Goal: Information Seeking & Learning: Learn about a topic

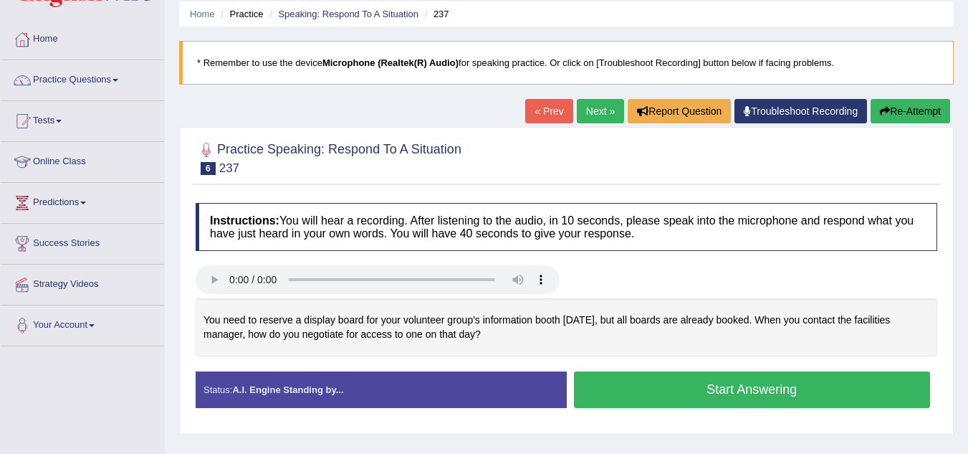
scroll to position [47, 0]
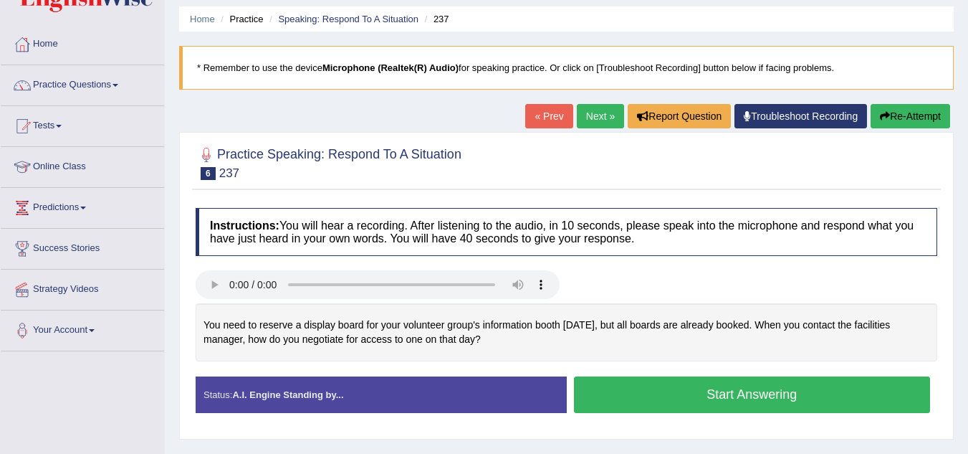
click at [599, 108] on link "Next »" at bounding box center [600, 116] width 47 height 24
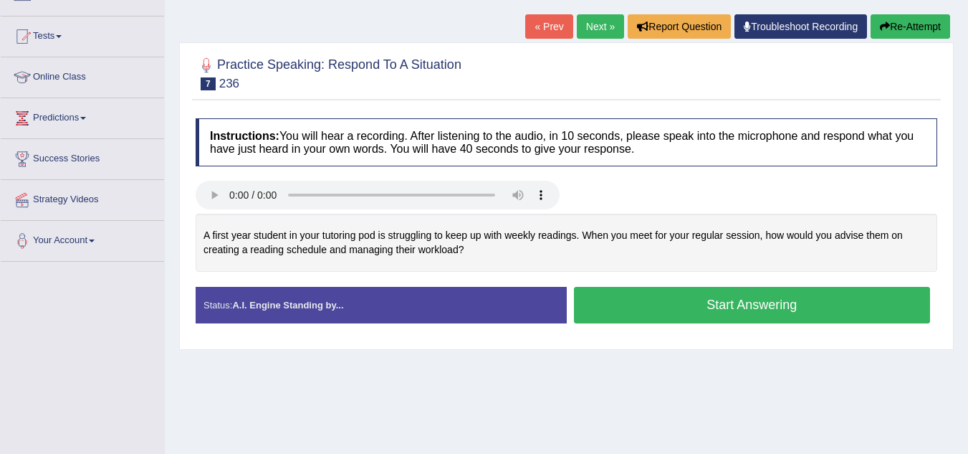
scroll to position [146, 0]
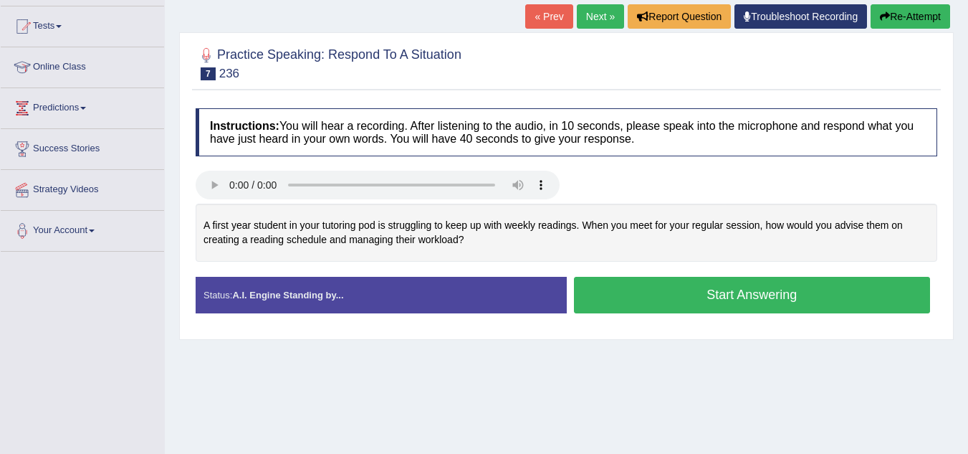
click at [762, 295] on button "Start Answering" at bounding box center [752, 295] width 357 height 37
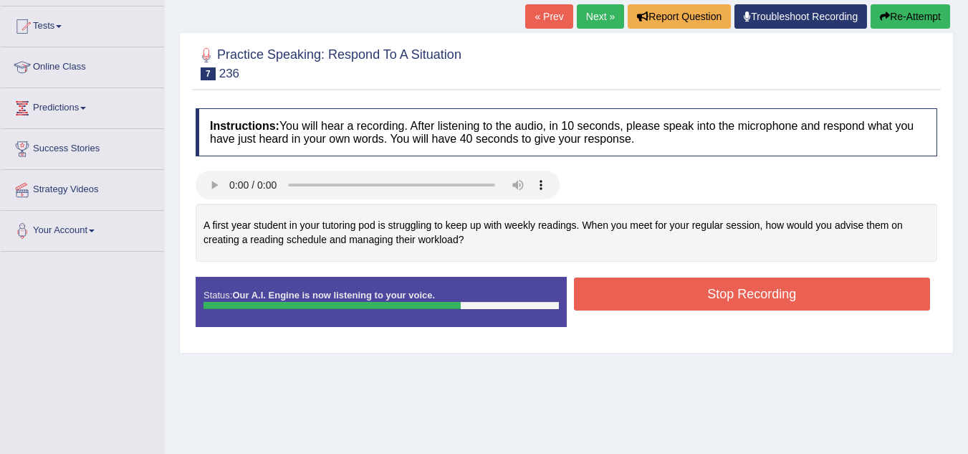
click at [708, 284] on button "Stop Recording" at bounding box center [752, 293] width 357 height 33
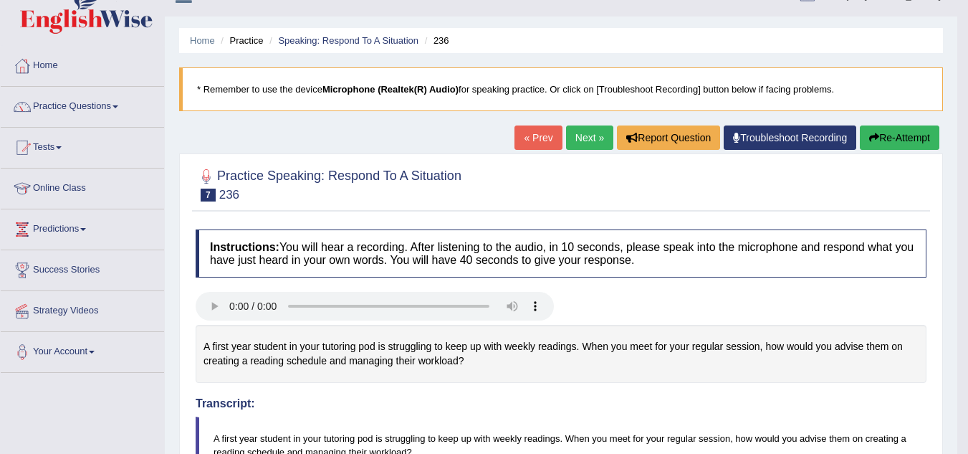
scroll to position [16, 0]
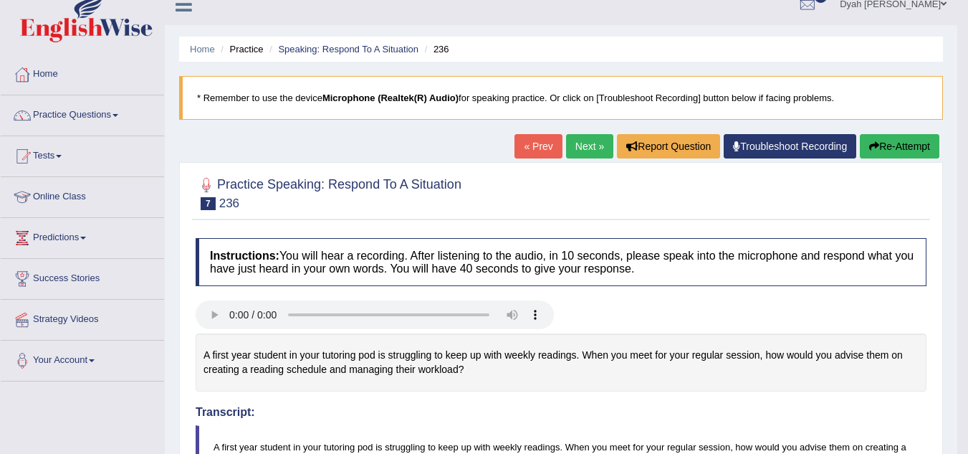
click at [900, 148] on button "Re-Attempt" at bounding box center [900, 146] width 80 height 24
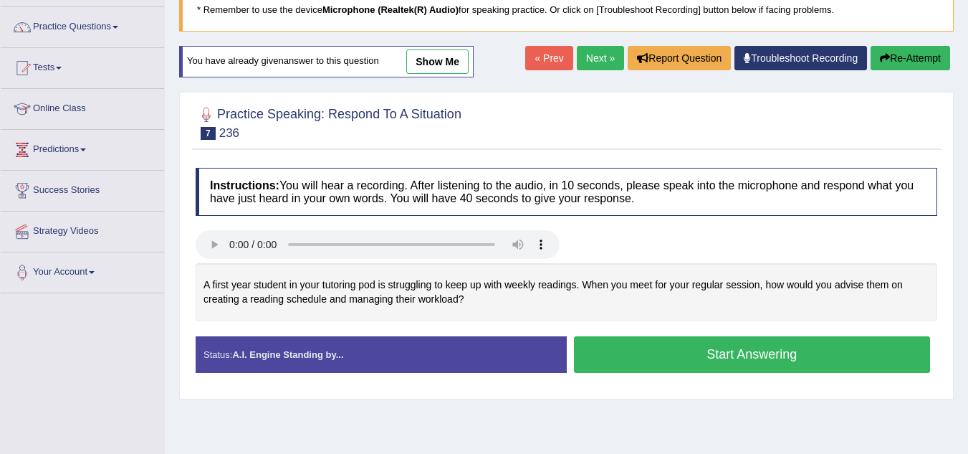
scroll to position [115, 0]
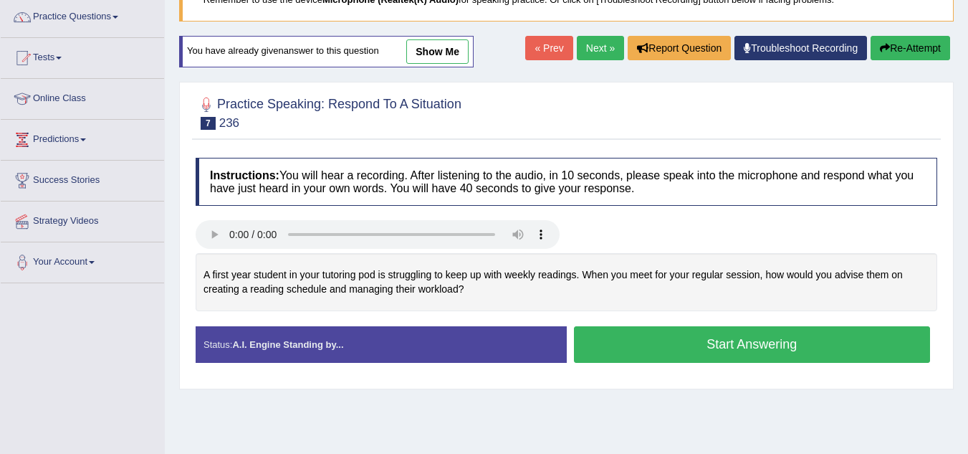
drag, startPoint x: 807, startPoint y: 332, endPoint x: 797, endPoint y: 340, distance: 12.8
click at [798, 338] on button "Start Answering" at bounding box center [752, 344] width 357 height 37
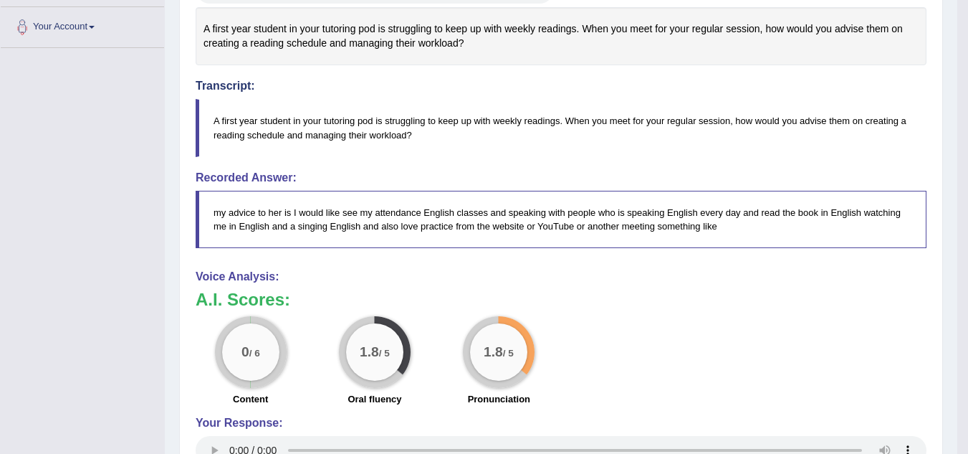
scroll to position [367, 0]
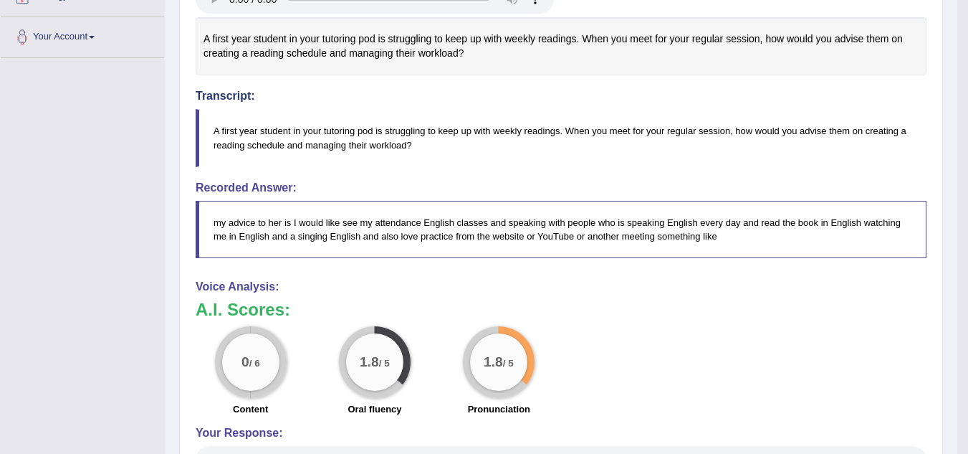
drag, startPoint x: 978, startPoint y: 125, endPoint x: 958, endPoint y: 370, distance: 245.3
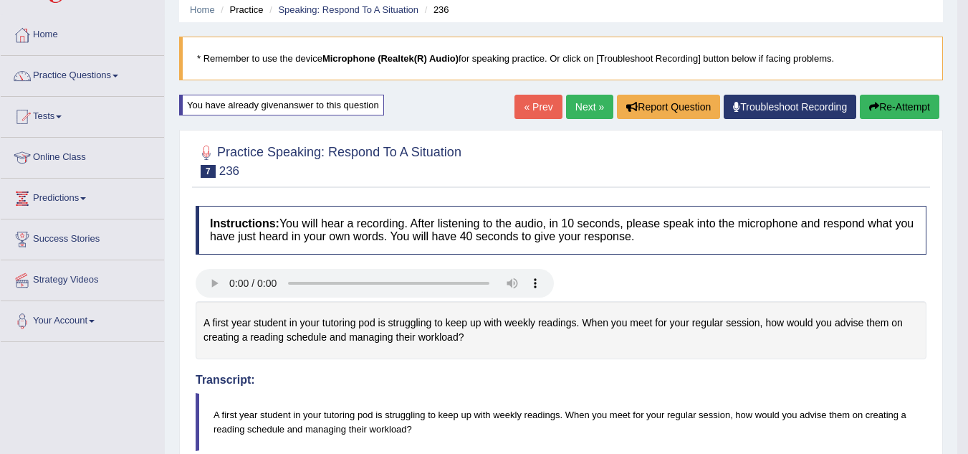
scroll to position [32, 0]
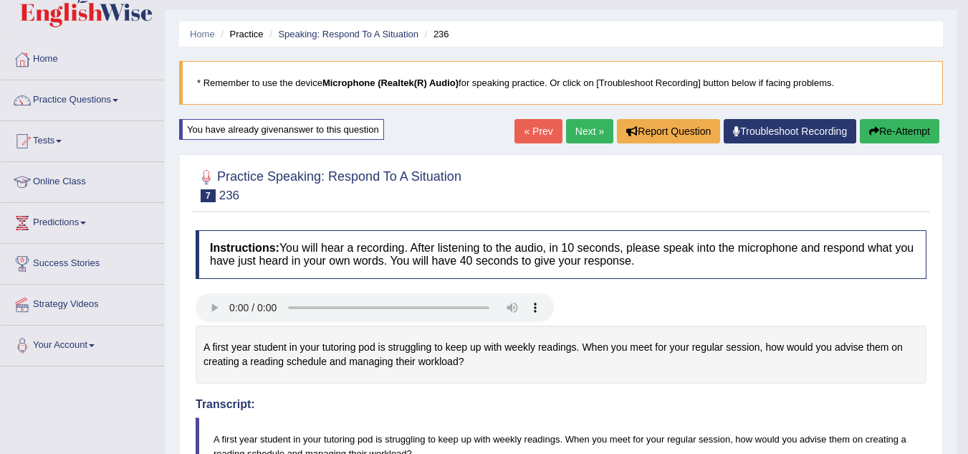
click at [885, 127] on button "Re-Attempt" at bounding box center [900, 131] width 80 height 24
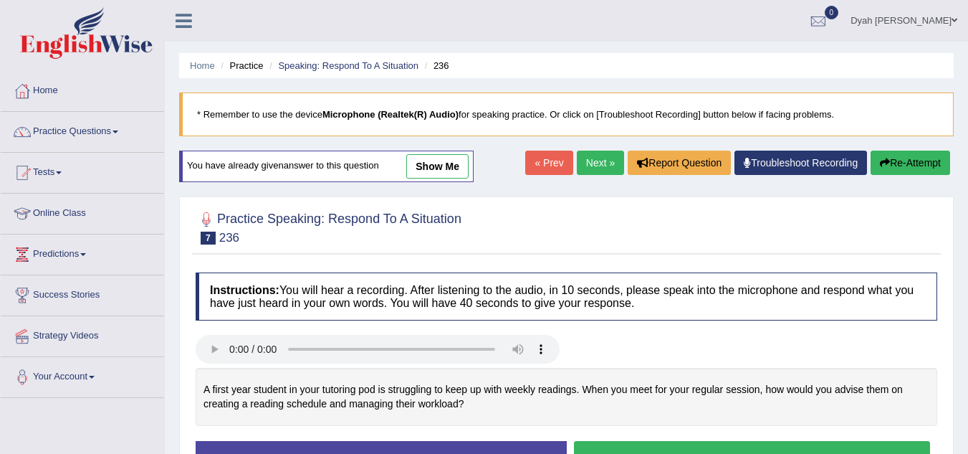
scroll to position [32, 0]
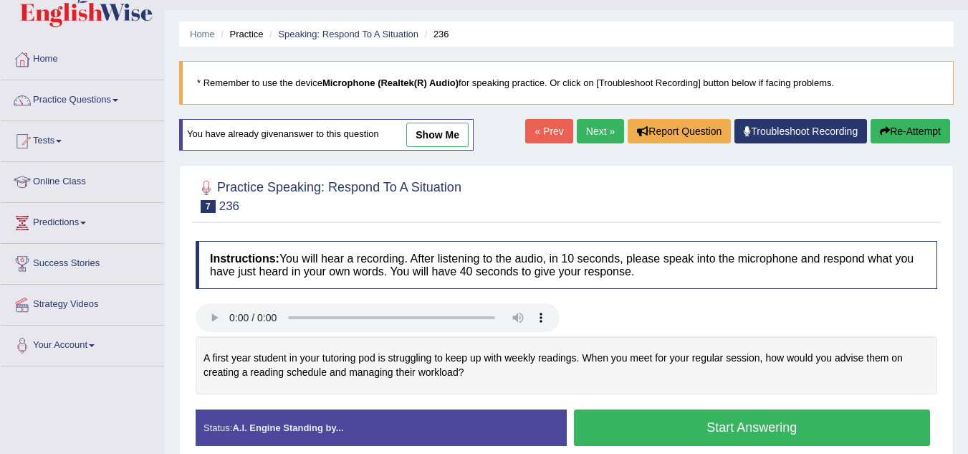
click at [599, 124] on link "Next »" at bounding box center [600, 131] width 47 height 24
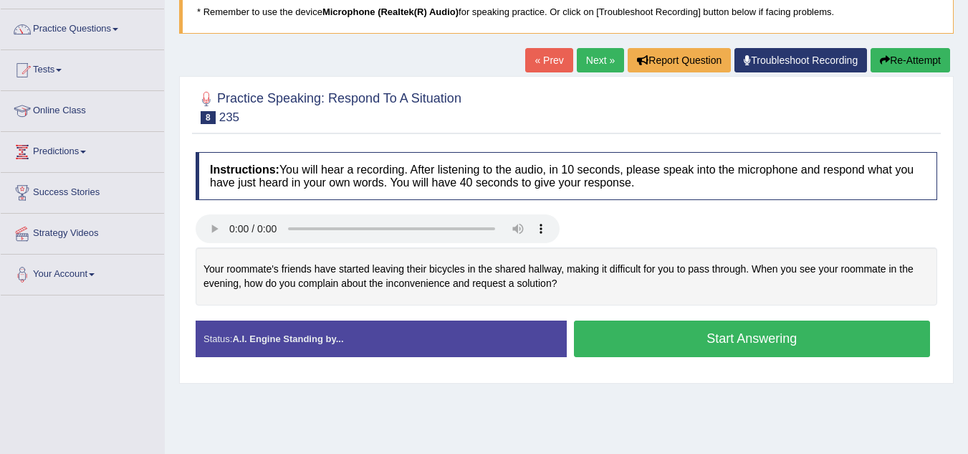
scroll to position [105, 0]
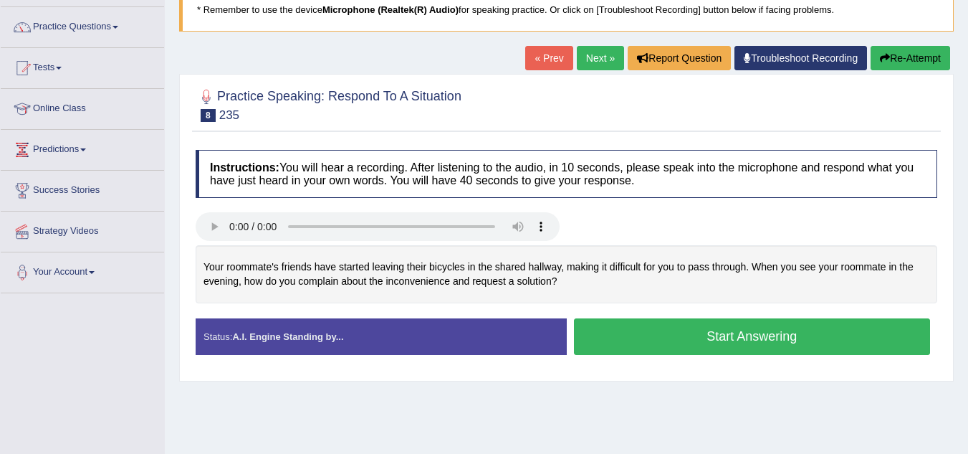
click at [782, 340] on button "Start Answering" at bounding box center [752, 336] width 357 height 37
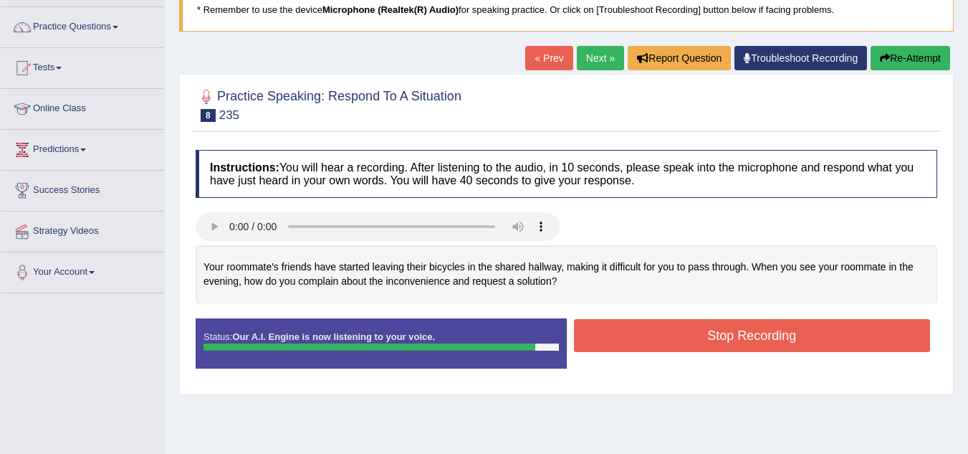
drag, startPoint x: 766, startPoint y: 329, endPoint x: 772, endPoint y: 342, distance: 14.4
click at [772, 341] on button "Stop Recording" at bounding box center [752, 335] width 357 height 33
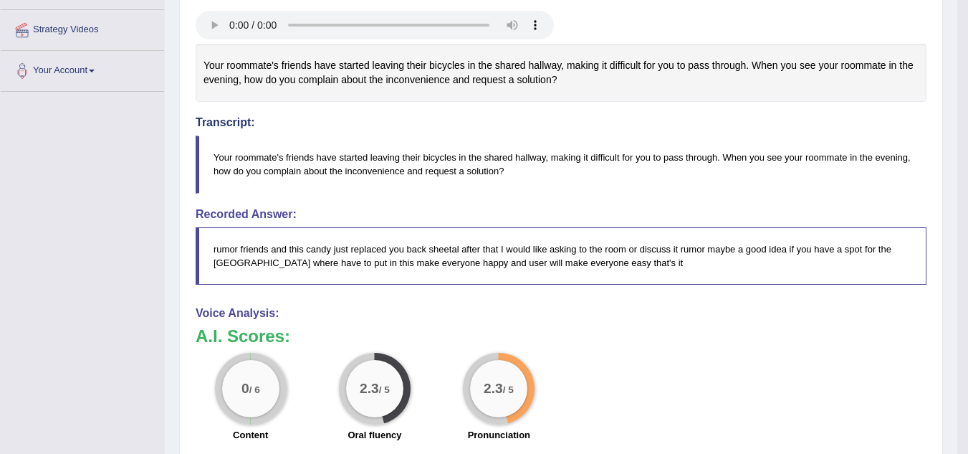
scroll to position [0, 0]
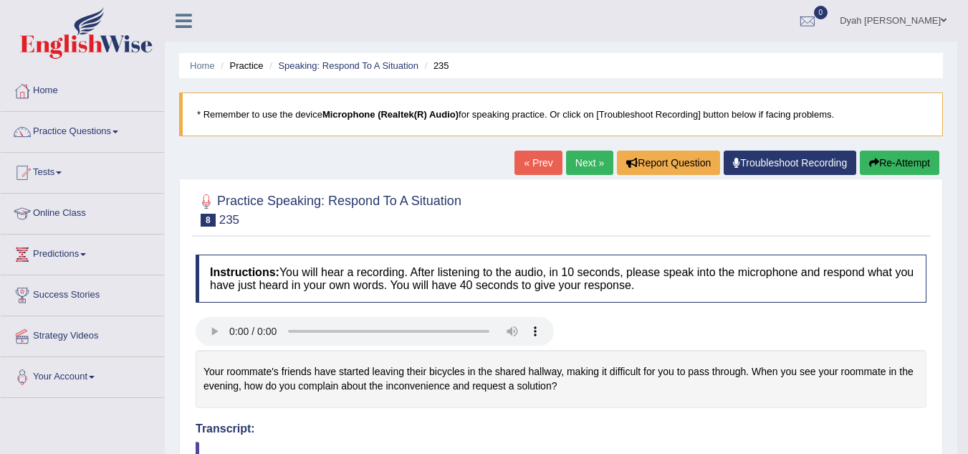
click at [901, 157] on button "Re-Attempt" at bounding box center [900, 163] width 80 height 24
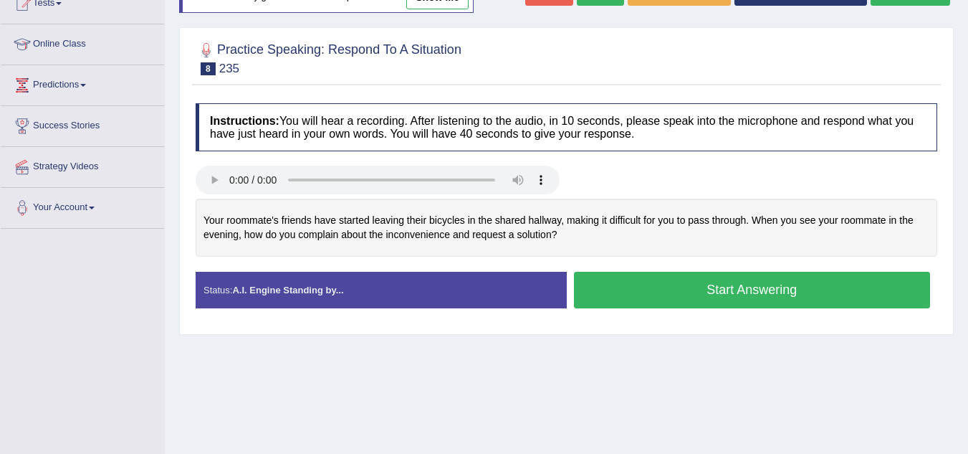
scroll to position [181, 0]
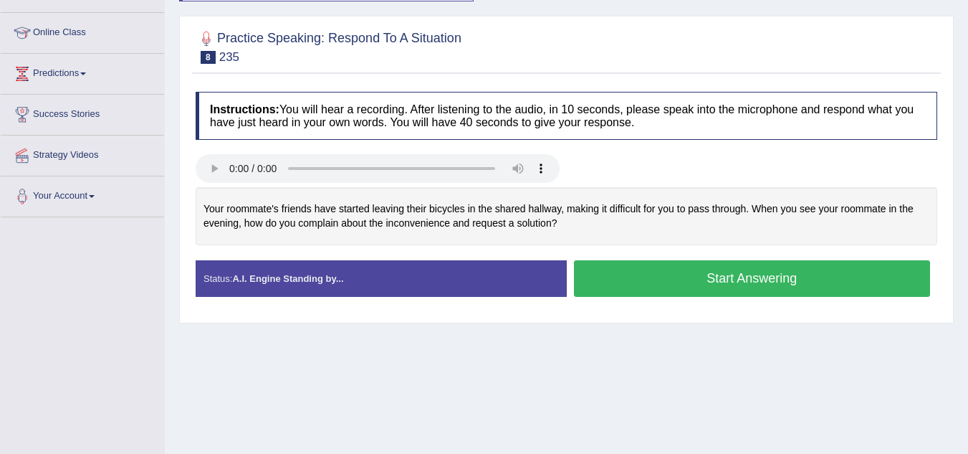
drag, startPoint x: 766, startPoint y: 275, endPoint x: 768, endPoint y: 285, distance: 10.1
click at [768, 276] on button "Start Answering" at bounding box center [752, 278] width 357 height 37
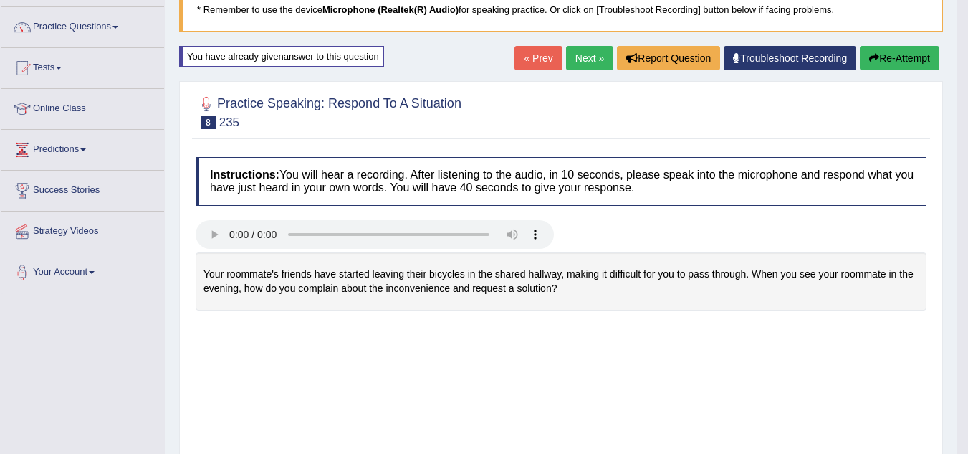
scroll to position [40, 0]
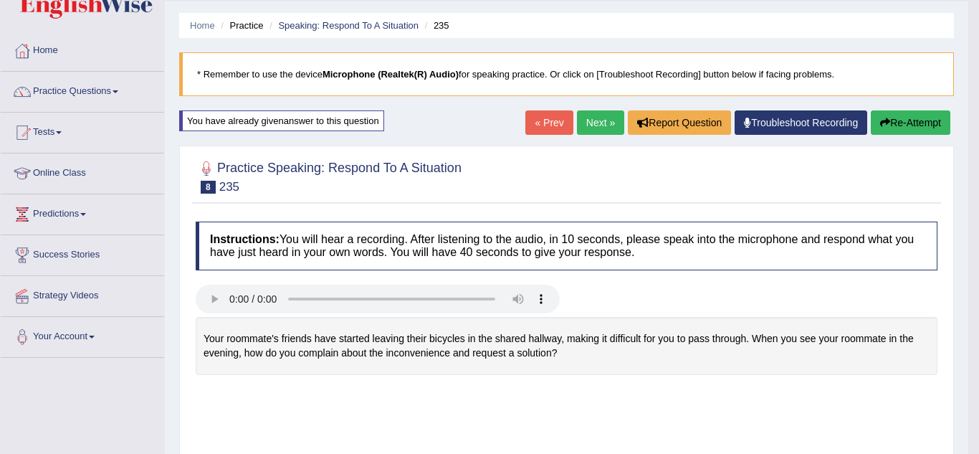
drag, startPoint x: 978, startPoint y: 227, endPoint x: 978, endPoint y: 132, distance: 95.3
click at [968, 132] on html "Toggle navigation Home Practice Questions Speaking Practice Read Aloud Repeat S…" at bounding box center [489, 187] width 979 height 454
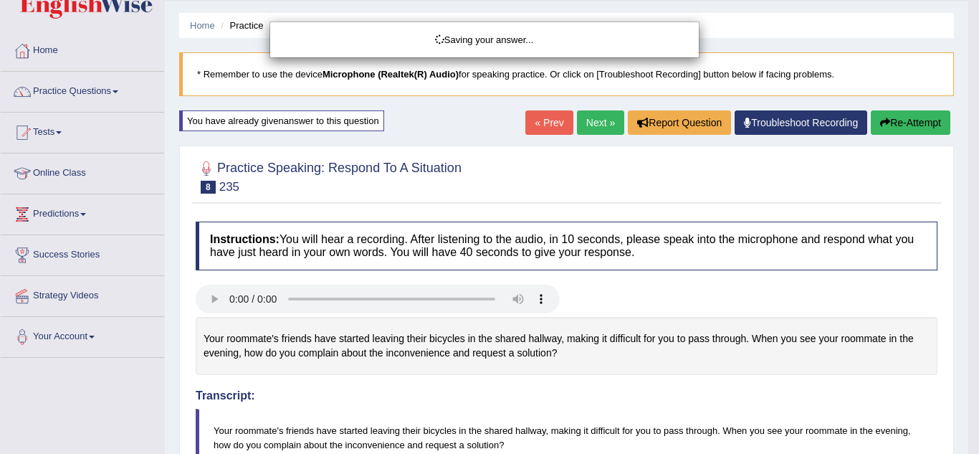
click at [905, 121] on div "Saving your answer..." at bounding box center [489, 227] width 979 height 454
click at [902, 123] on div "Saving your answer..." at bounding box center [489, 227] width 979 height 454
click at [913, 118] on div "Saving your answer..." at bounding box center [489, 227] width 979 height 454
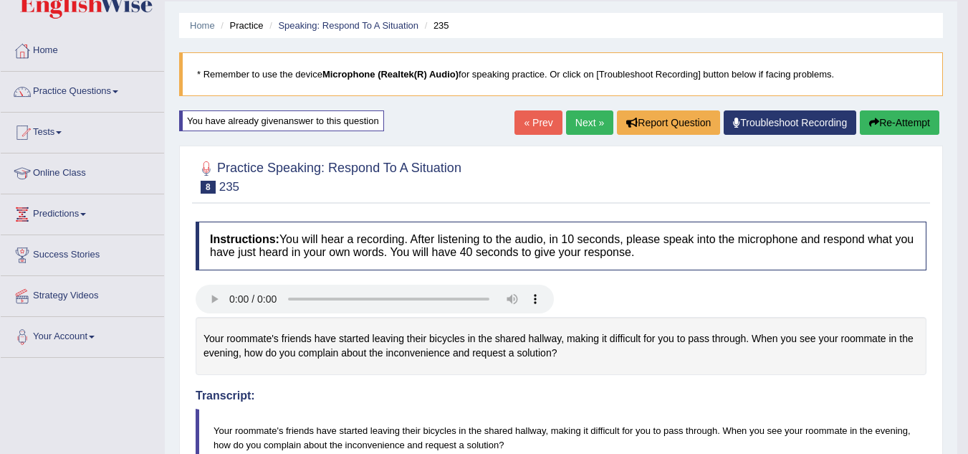
click at [894, 118] on button "Re-Attempt" at bounding box center [900, 122] width 80 height 24
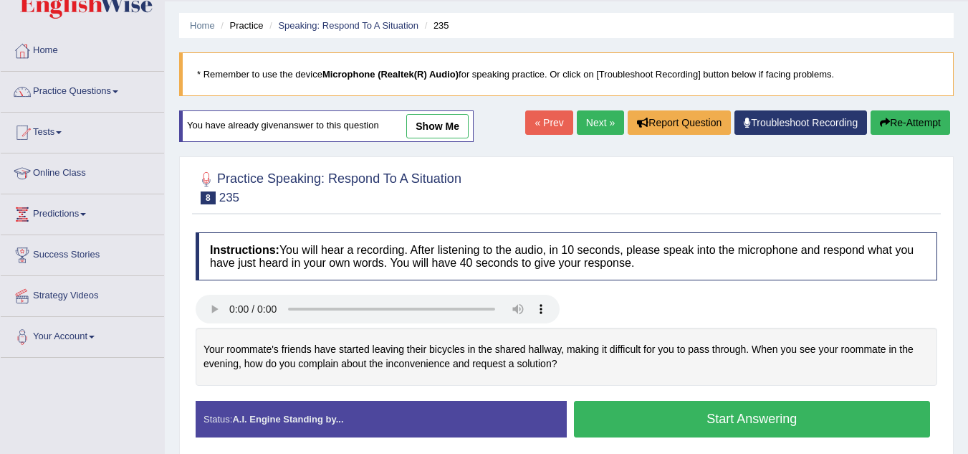
click at [597, 120] on link "Next »" at bounding box center [600, 122] width 47 height 24
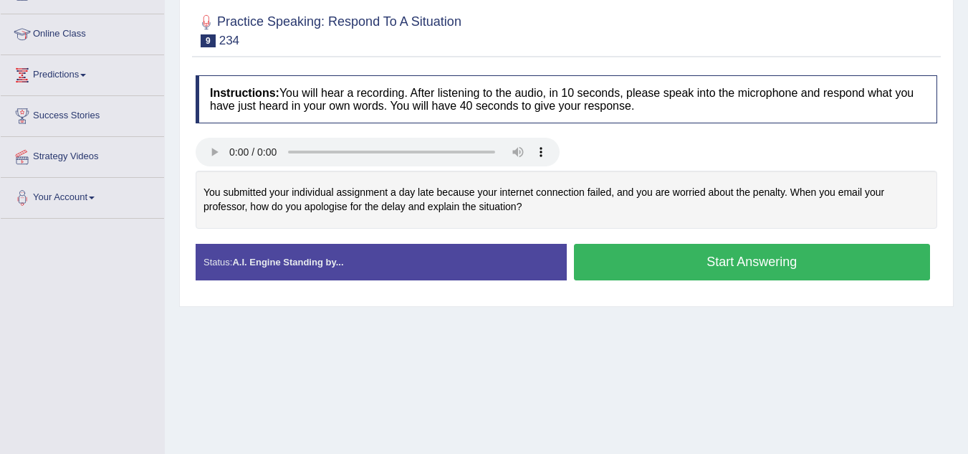
scroll to position [176, 0]
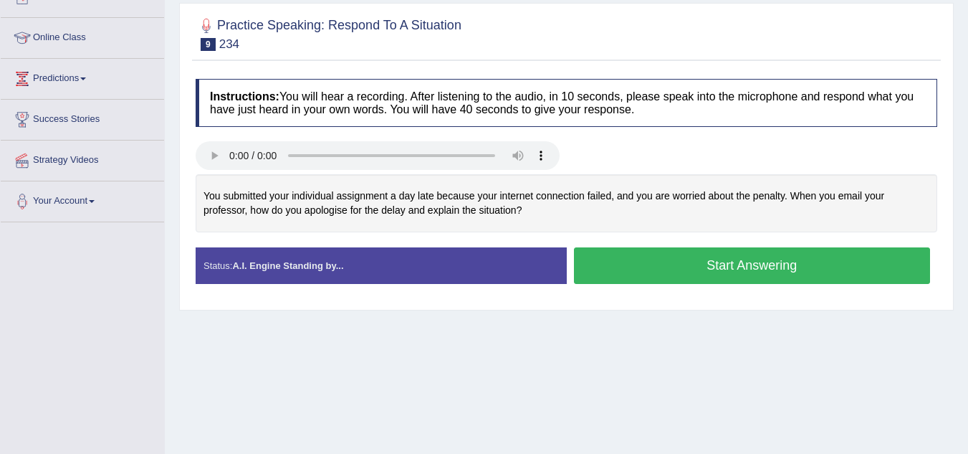
click at [751, 261] on button "Start Answering" at bounding box center [752, 265] width 357 height 37
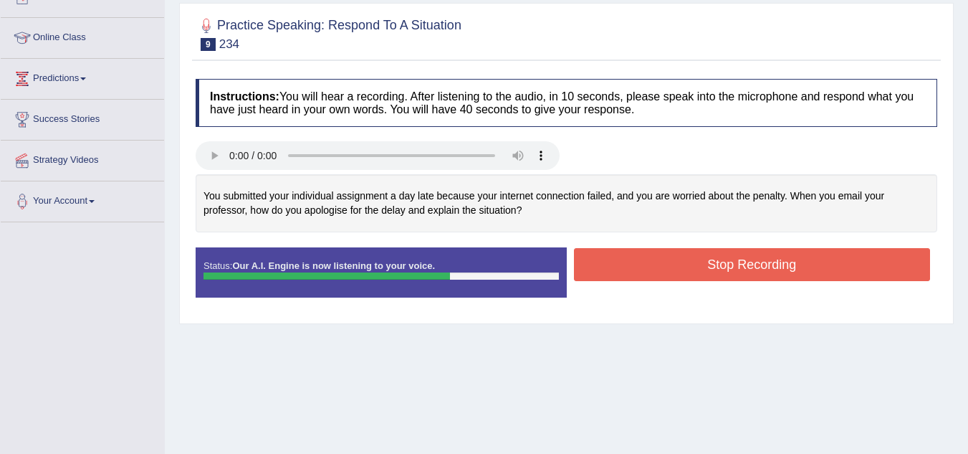
drag, startPoint x: 808, startPoint y: 265, endPoint x: 827, endPoint y: 277, distance: 22.9
click at [810, 265] on button "Stop Recording" at bounding box center [752, 264] width 357 height 33
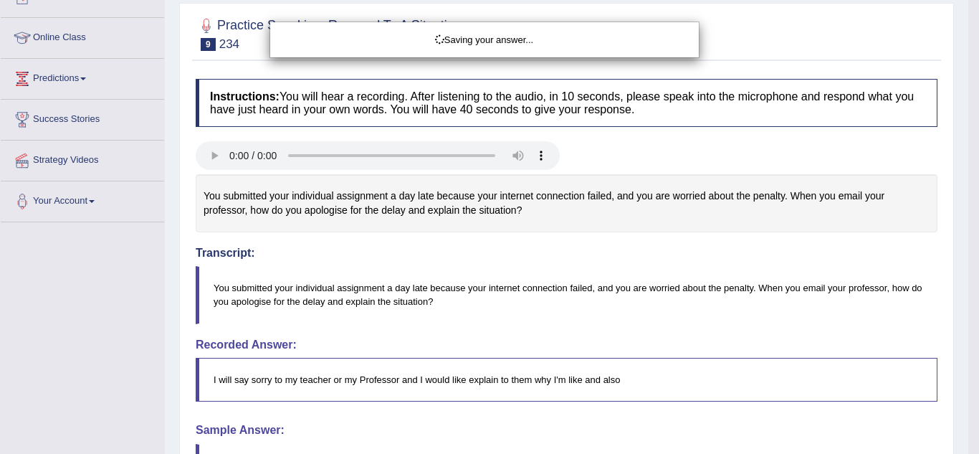
drag, startPoint x: 978, startPoint y: 165, endPoint x: 973, endPoint y: 181, distance: 17.5
click at [968, 171] on div "Saving your answer..." at bounding box center [489, 227] width 979 height 454
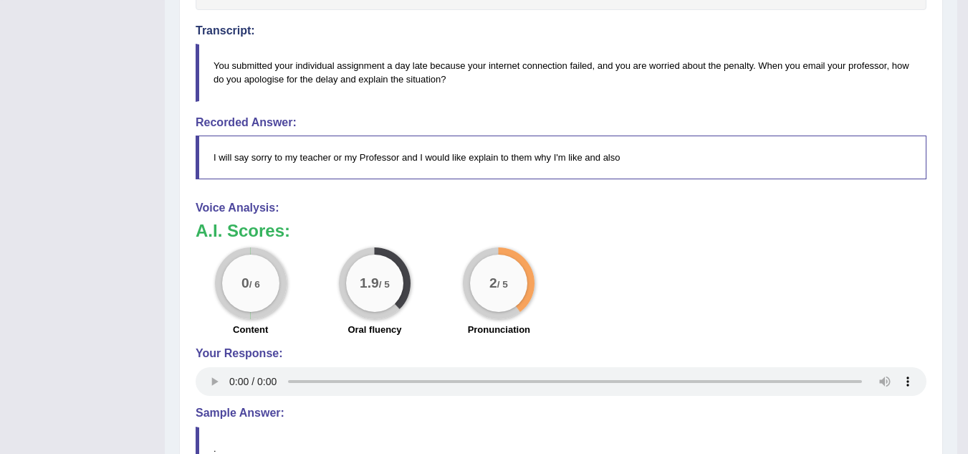
scroll to position [388, 0]
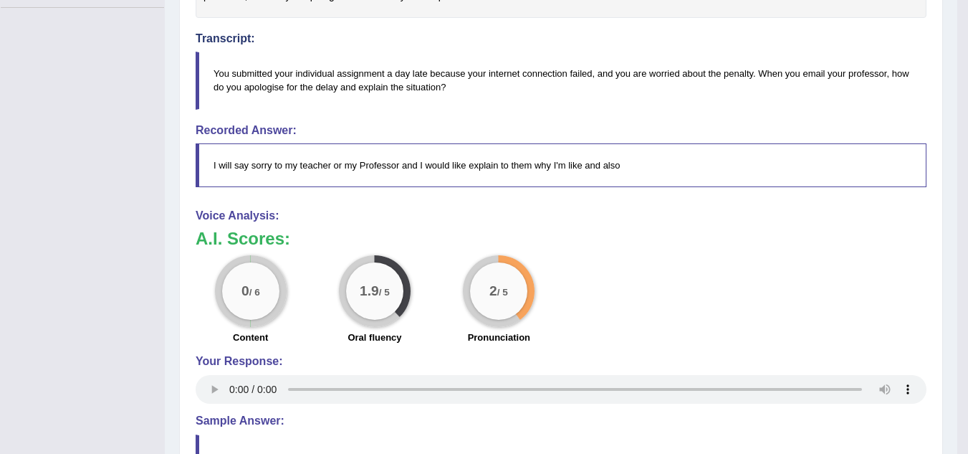
drag, startPoint x: 972, startPoint y: 193, endPoint x: 846, endPoint y: 450, distance: 286.6
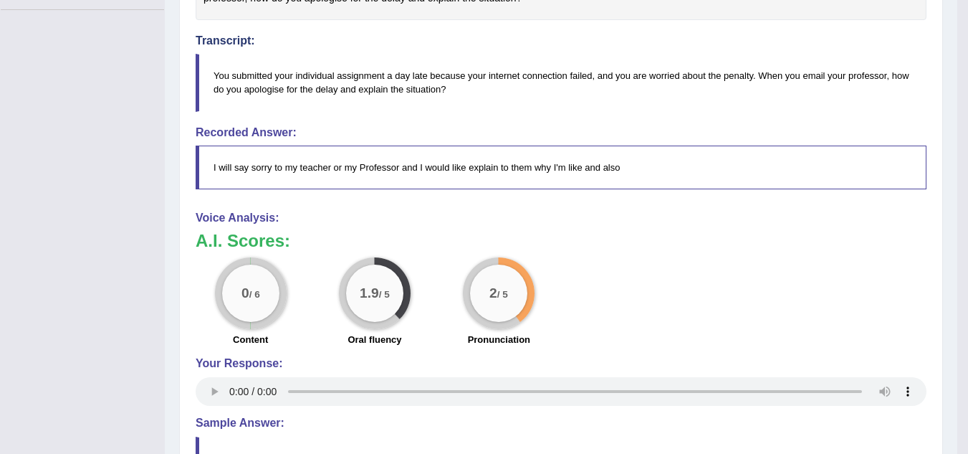
click at [209, 391] on div "Your Response:" at bounding box center [561, 383] width 731 height 52
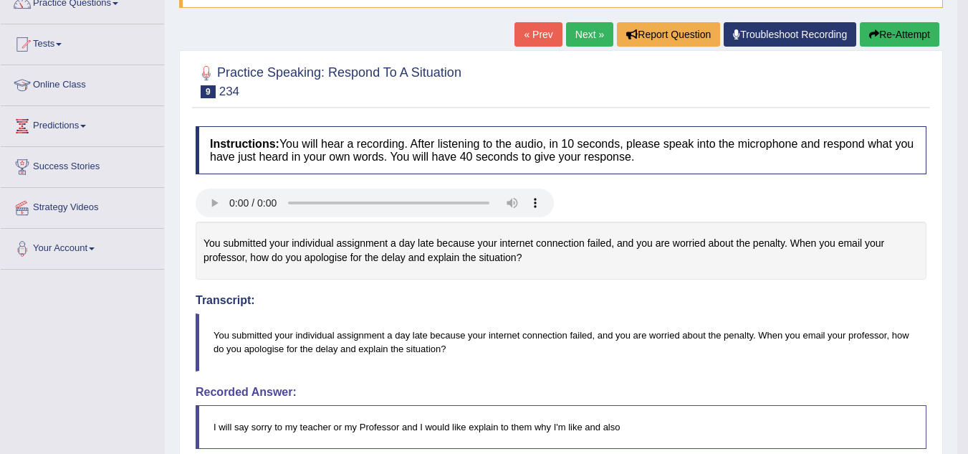
scroll to position [113, 0]
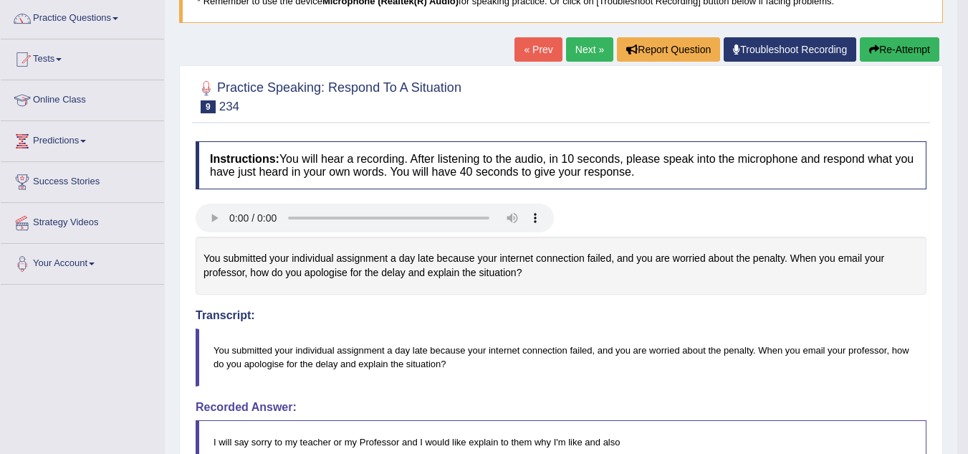
click at [905, 50] on button "Re-Attempt" at bounding box center [900, 49] width 80 height 24
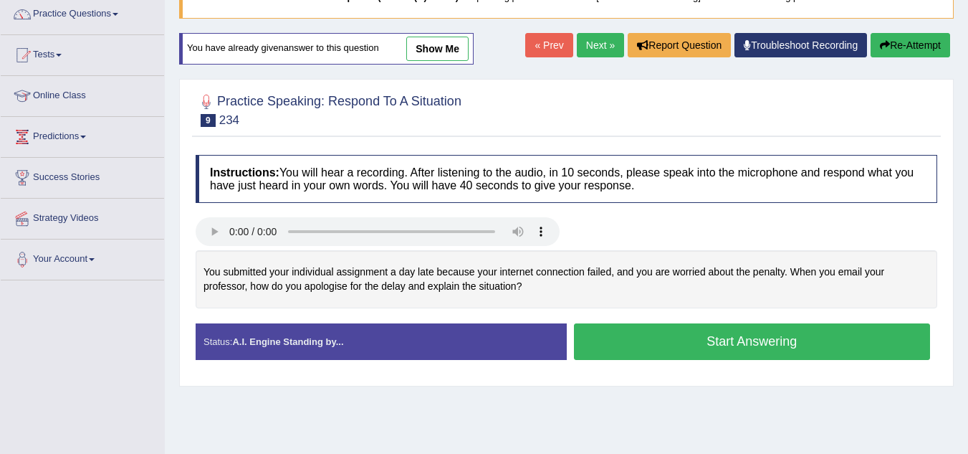
click at [714, 348] on button "Start Answering" at bounding box center [752, 341] width 357 height 37
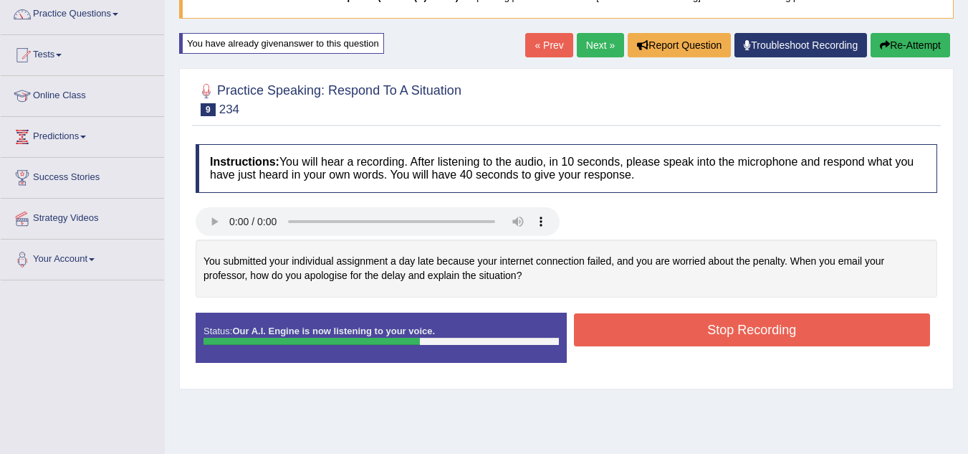
click at [912, 46] on button "Re-Attempt" at bounding box center [911, 45] width 80 height 24
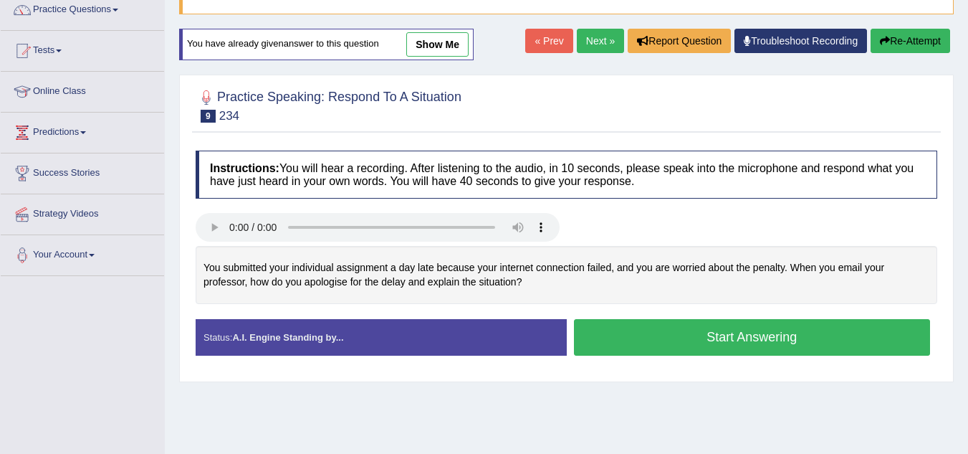
click at [598, 37] on link "Next »" at bounding box center [600, 41] width 47 height 24
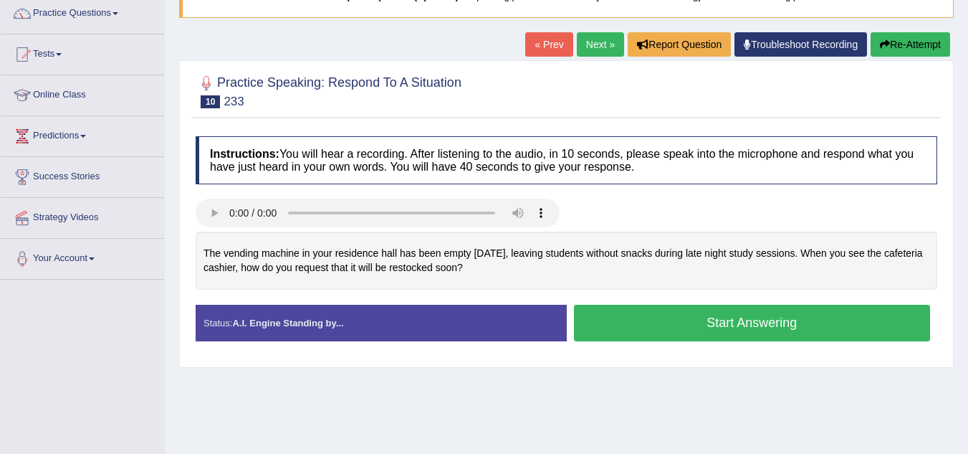
scroll to position [123, 0]
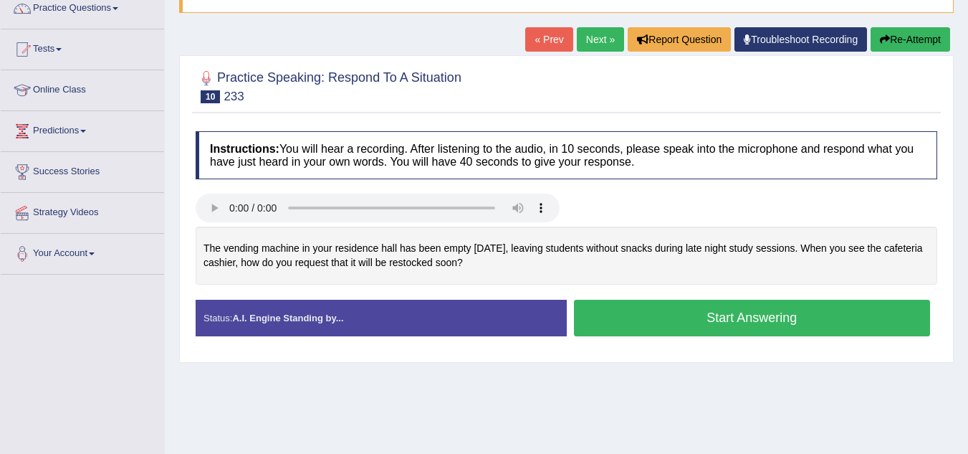
click at [700, 320] on button "Start Answering" at bounding box center [752, 318] width 357 height 37
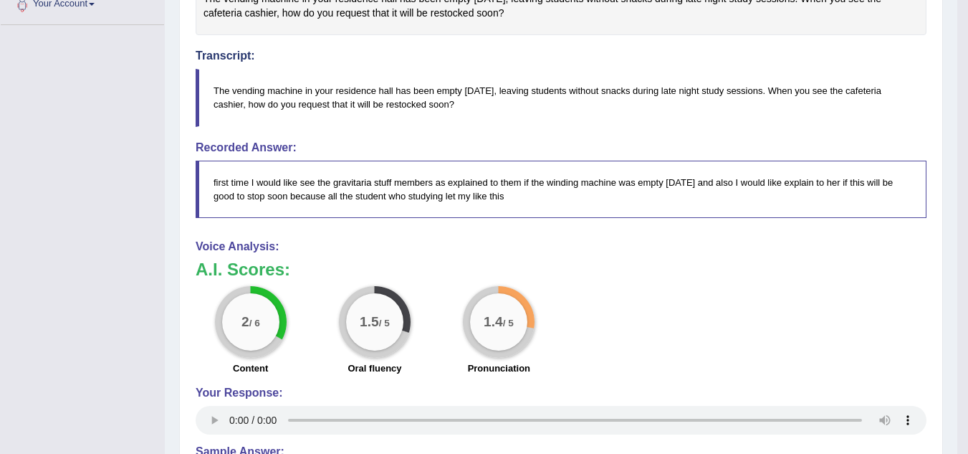
scroll to position [365, 0]
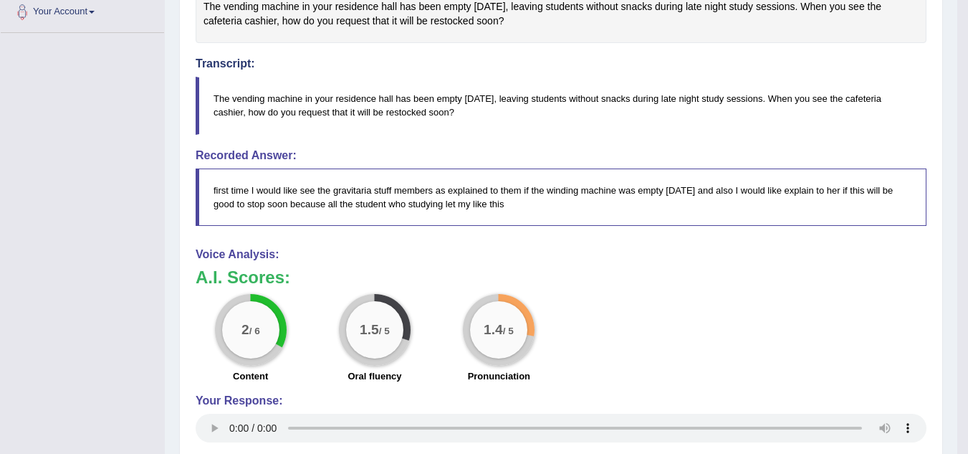
click at [204, 427] on div "Your Response:" at bounding box center [561, 420] width 731 height 52
